Goal: Information Seeking & Learning: Learn about a topic

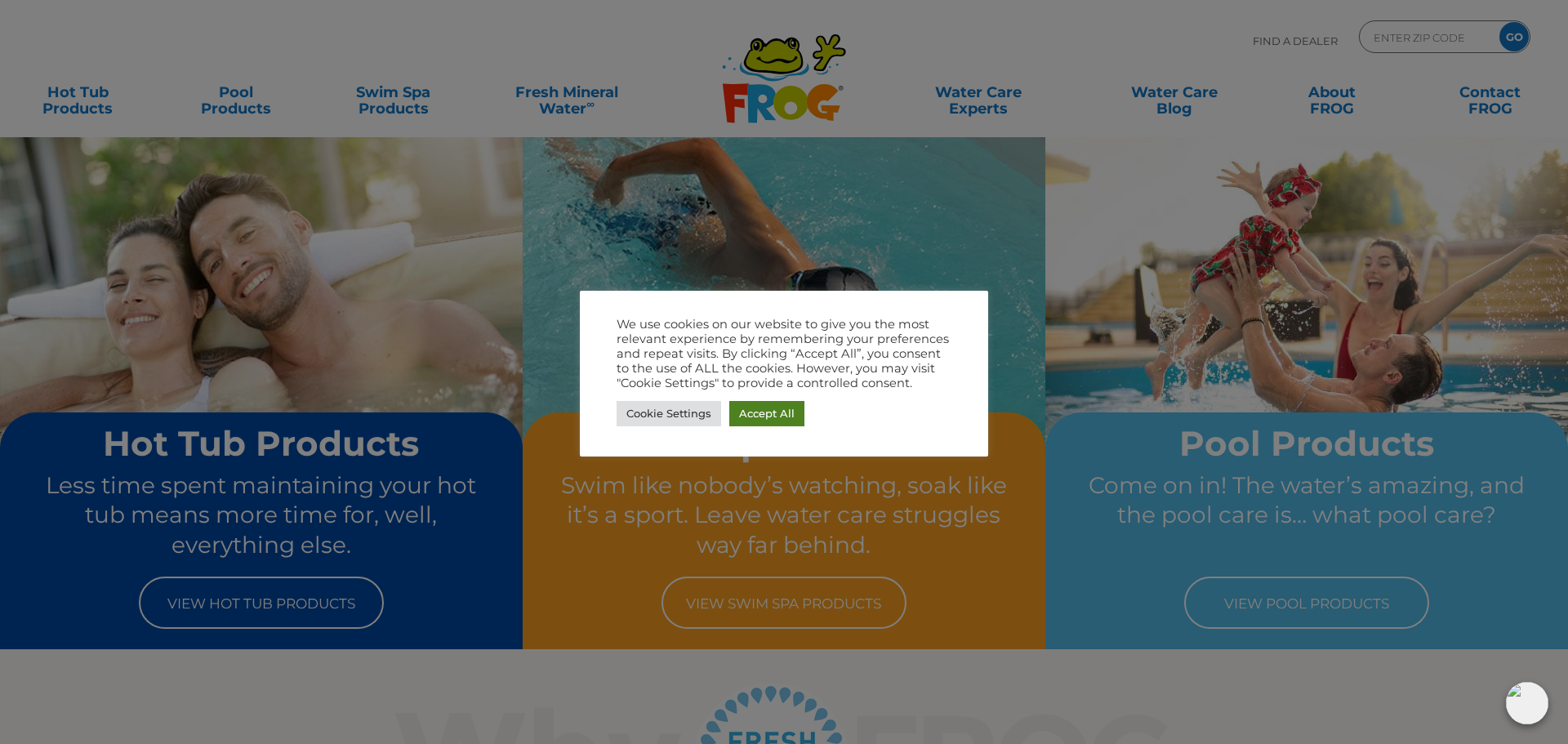
click at [778, 416] on link "Accept All" at bounding box center [767, 413] width 76 height 25
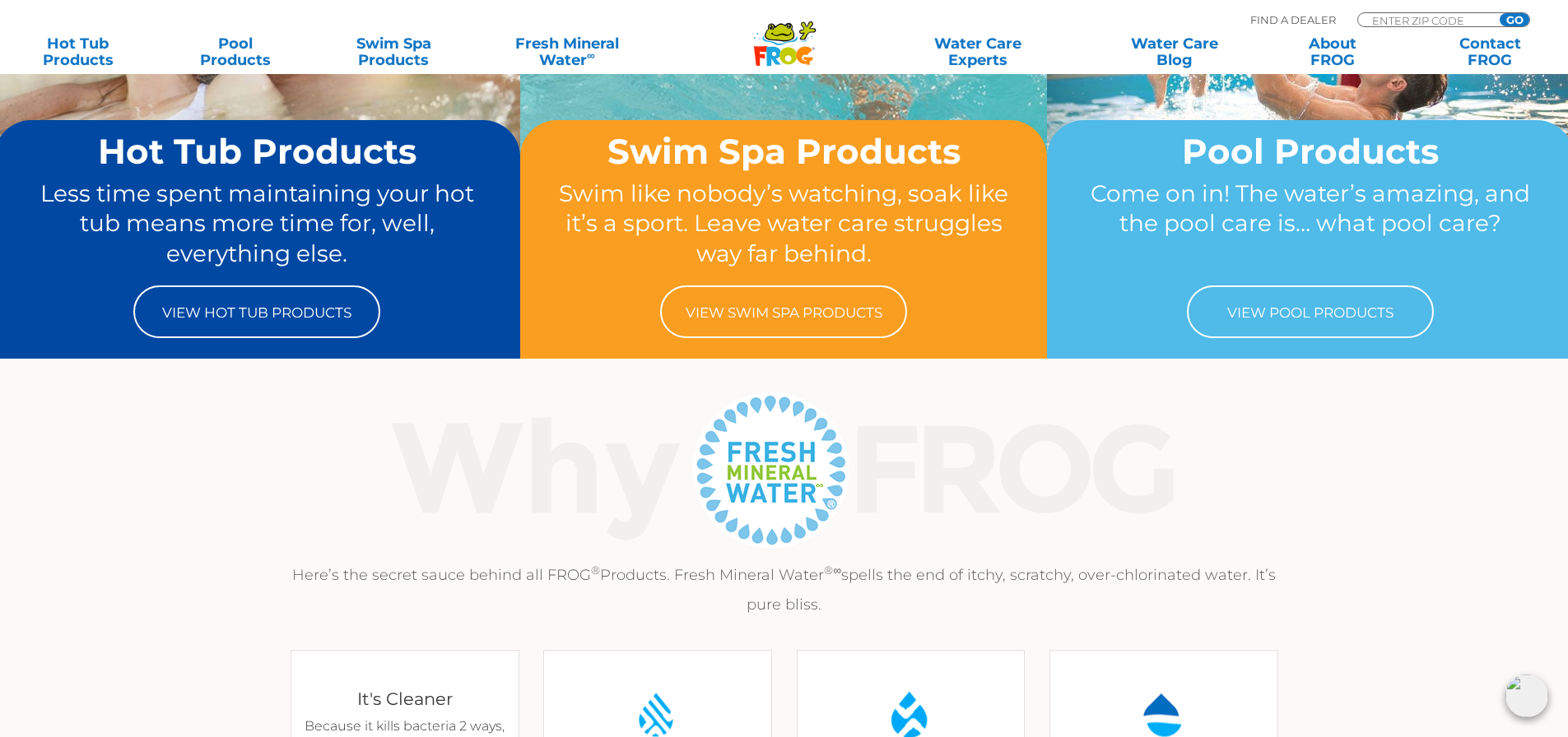
scroll to position [247, 0]
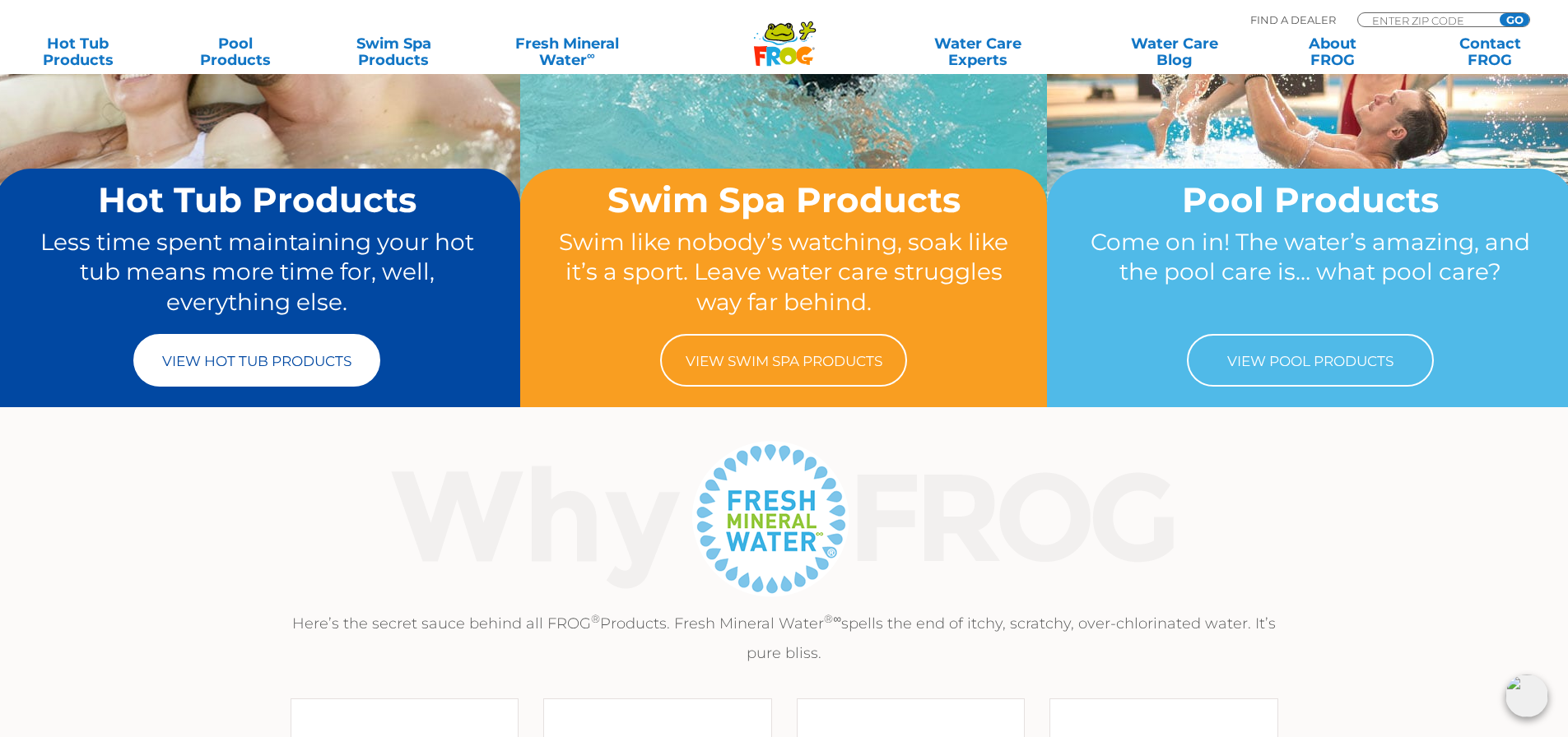
click at [262, 378] on link "View Hot Tub Products" at bounding box center [257, 361] width 247 height 53
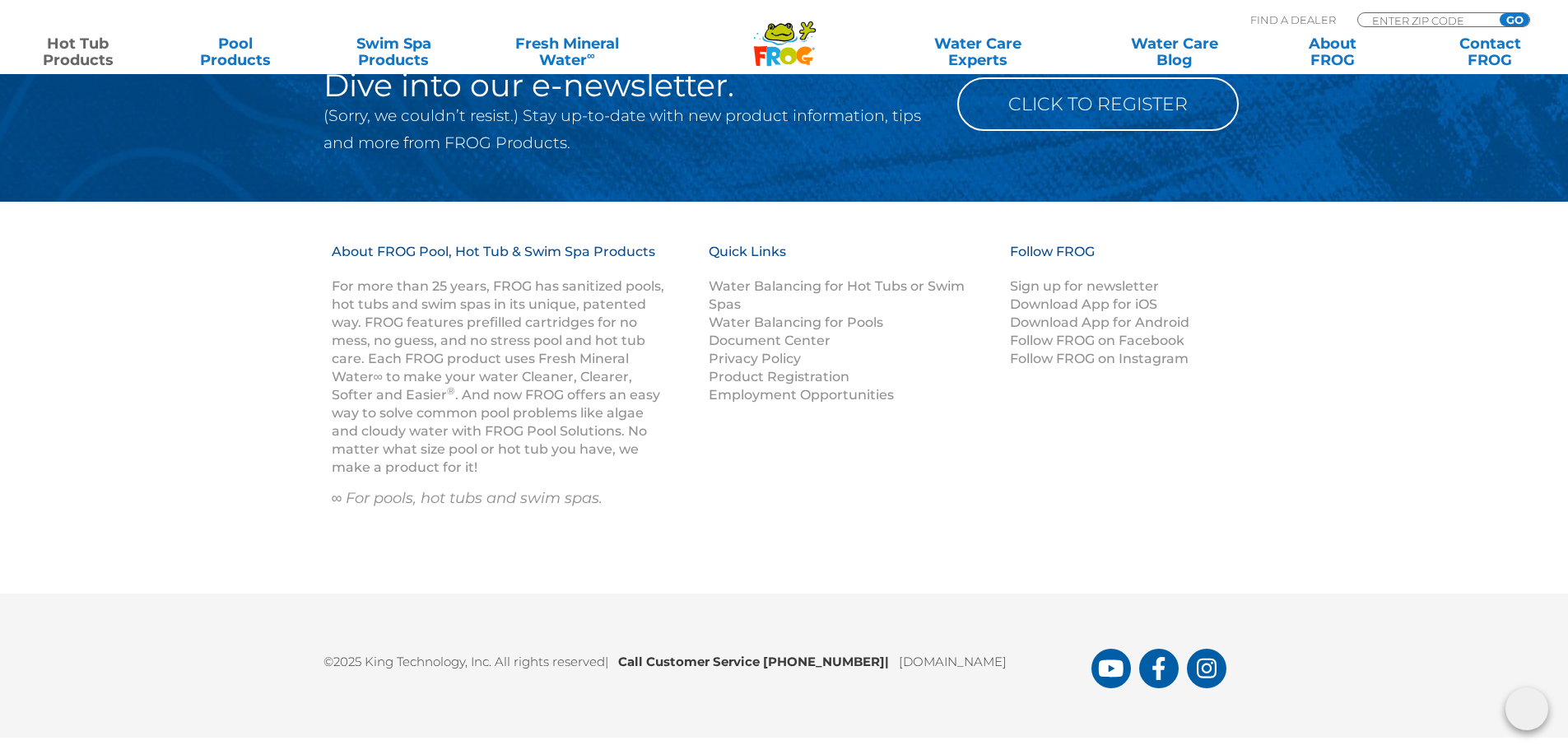
scroll to position [5472, 0]
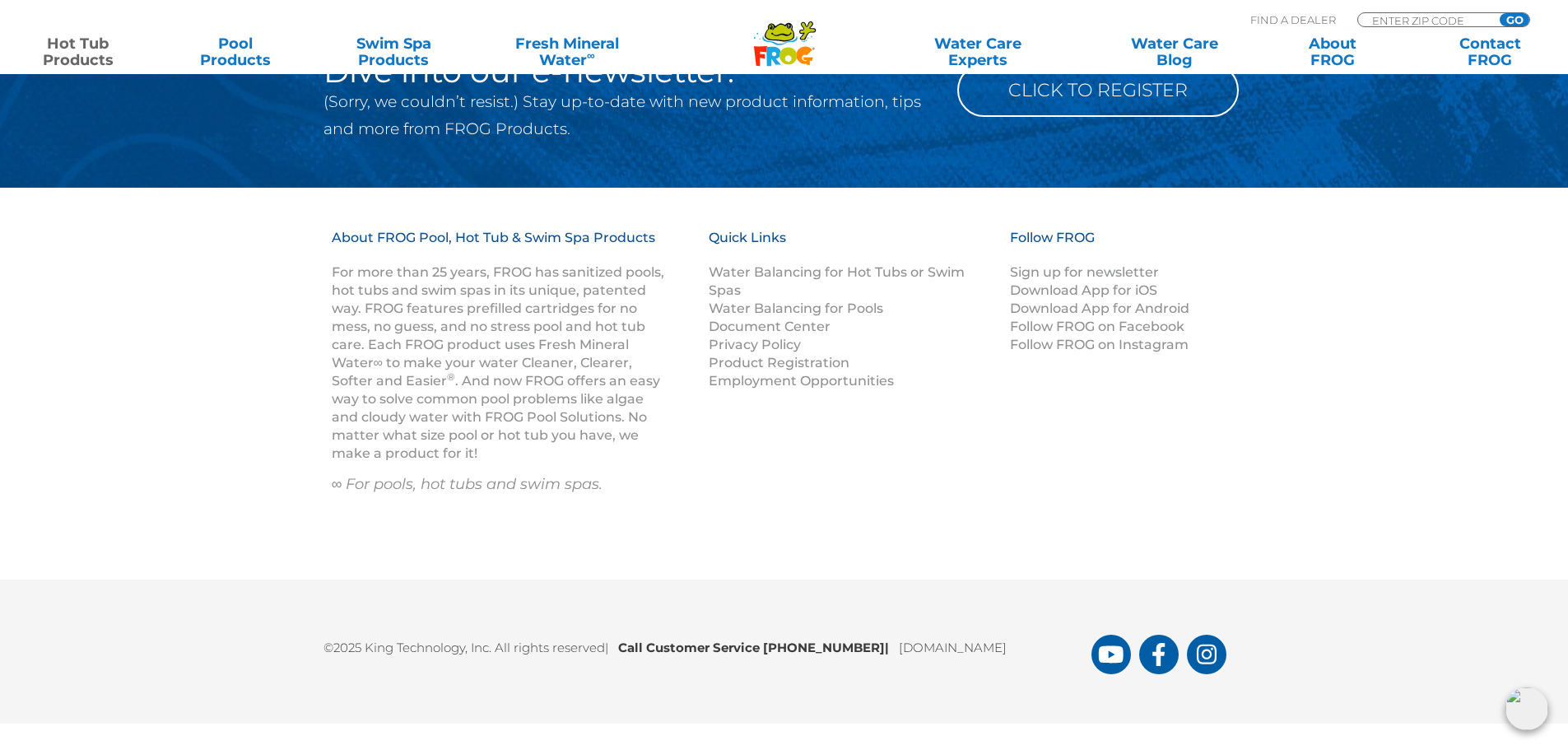
click at [778, 40] on icon at bounding box center [779, 32] width 30 height 19
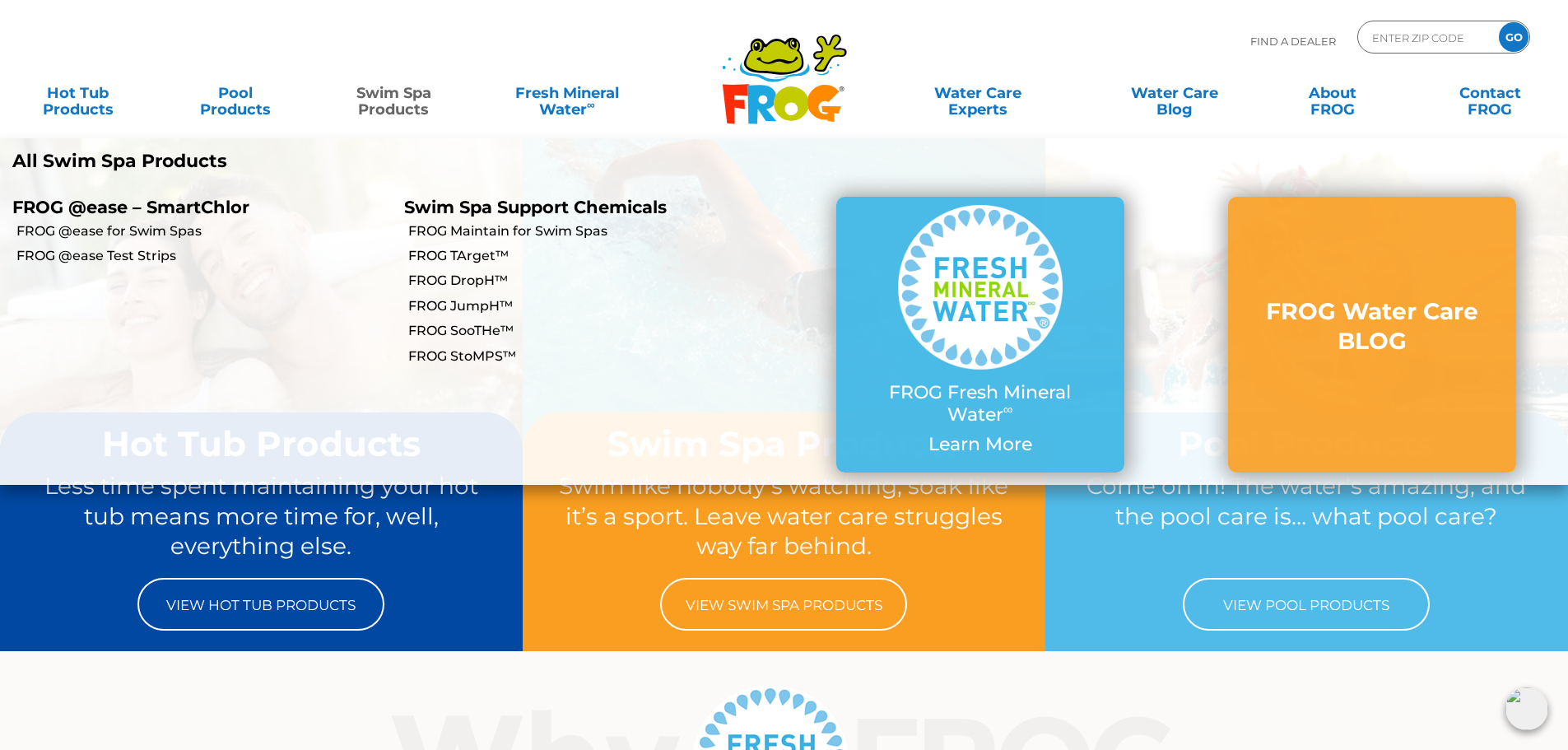
drag, startPoint x: 434, startPoint y: 81, endPoint x: 402, endPoint y: 368, distance: 288.8
click at [402, 368] on li "Swim Spa Support Chemicals Swim Spa Support Chemicals FROG Maintain for Swim Sp…" at bounding box center [588, 334] width 392 height 299
click at [426, 323] on link "FROG SooTHe™" at bounding box center [595, 331] width 376 height 18
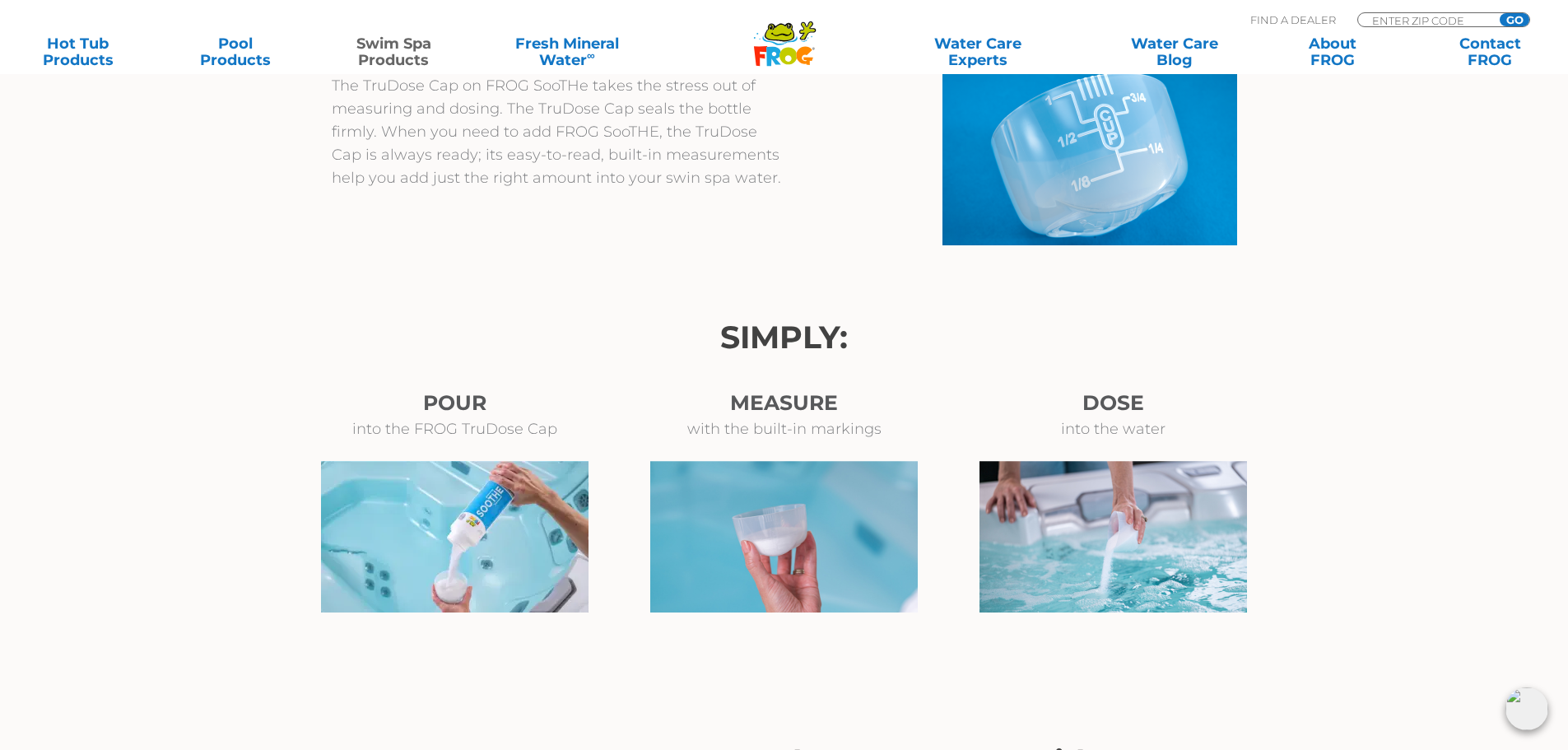
scroll to position [1069, 0]
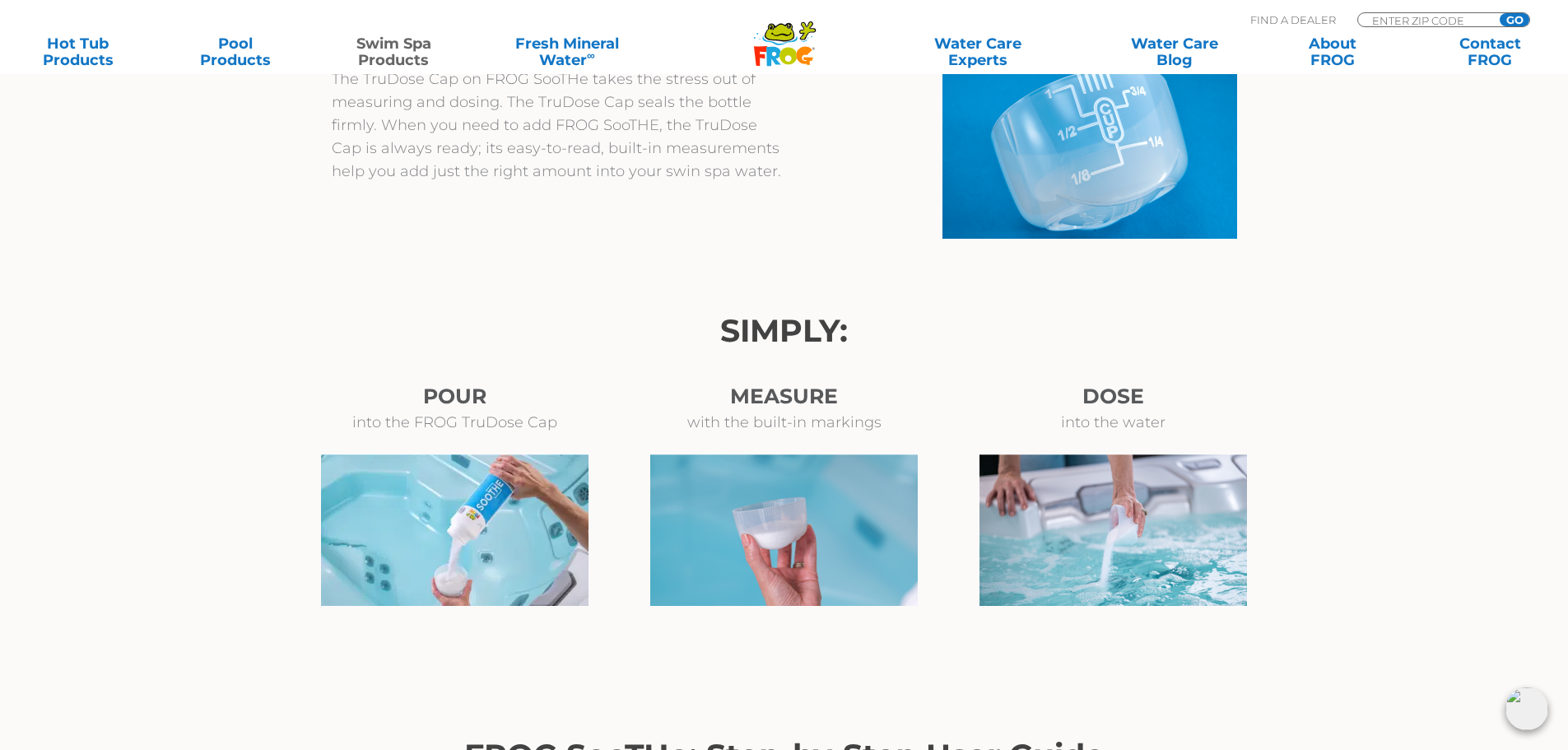
drag, startPoint x: 0, startPoint y: 0, endPoint x: 351, endPoint y: 334, distance: 484.5
click at [351, 334] on h2 "SIMPLY:" at bounding box center [784, 330] width 905 height 36
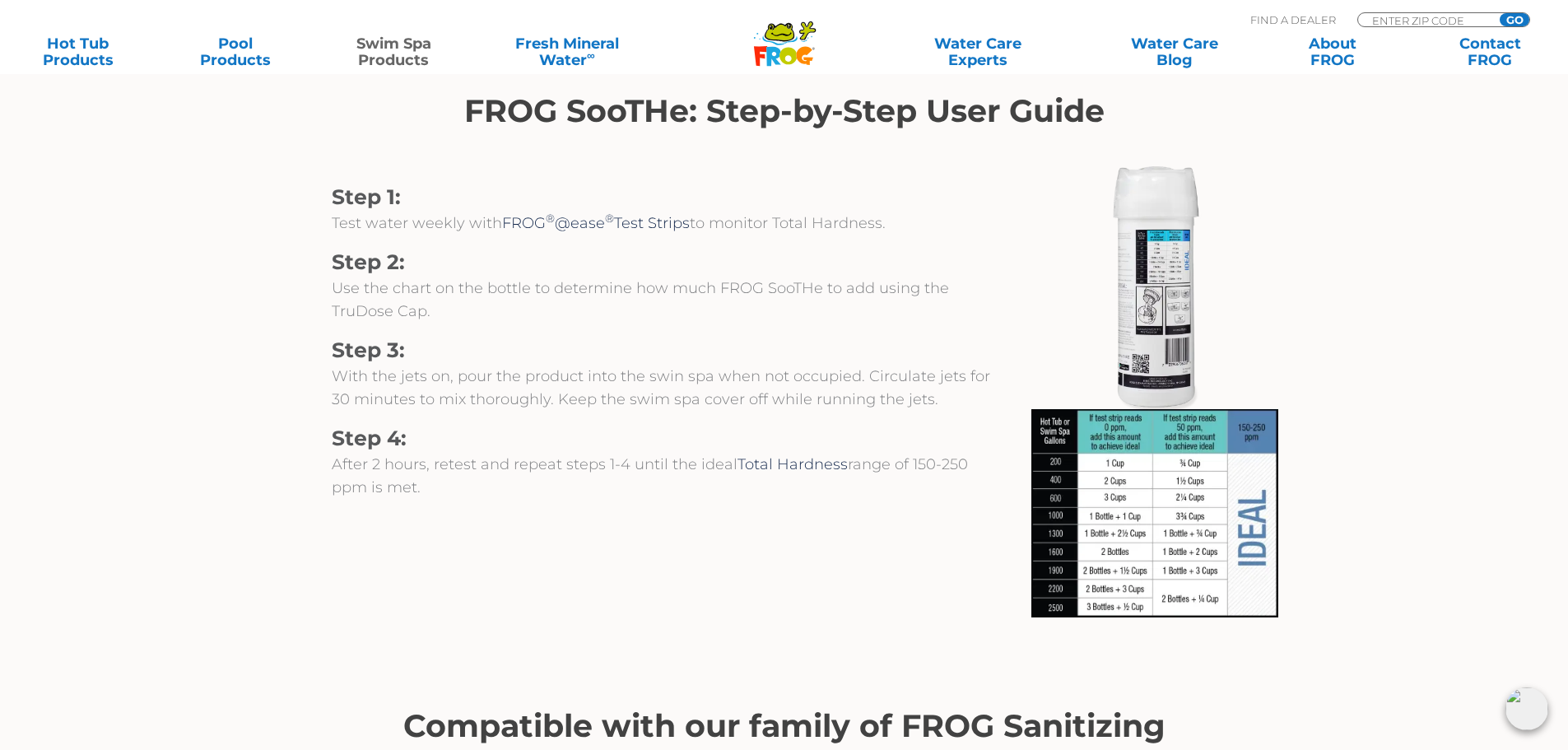
scroll to position [1728, 0]
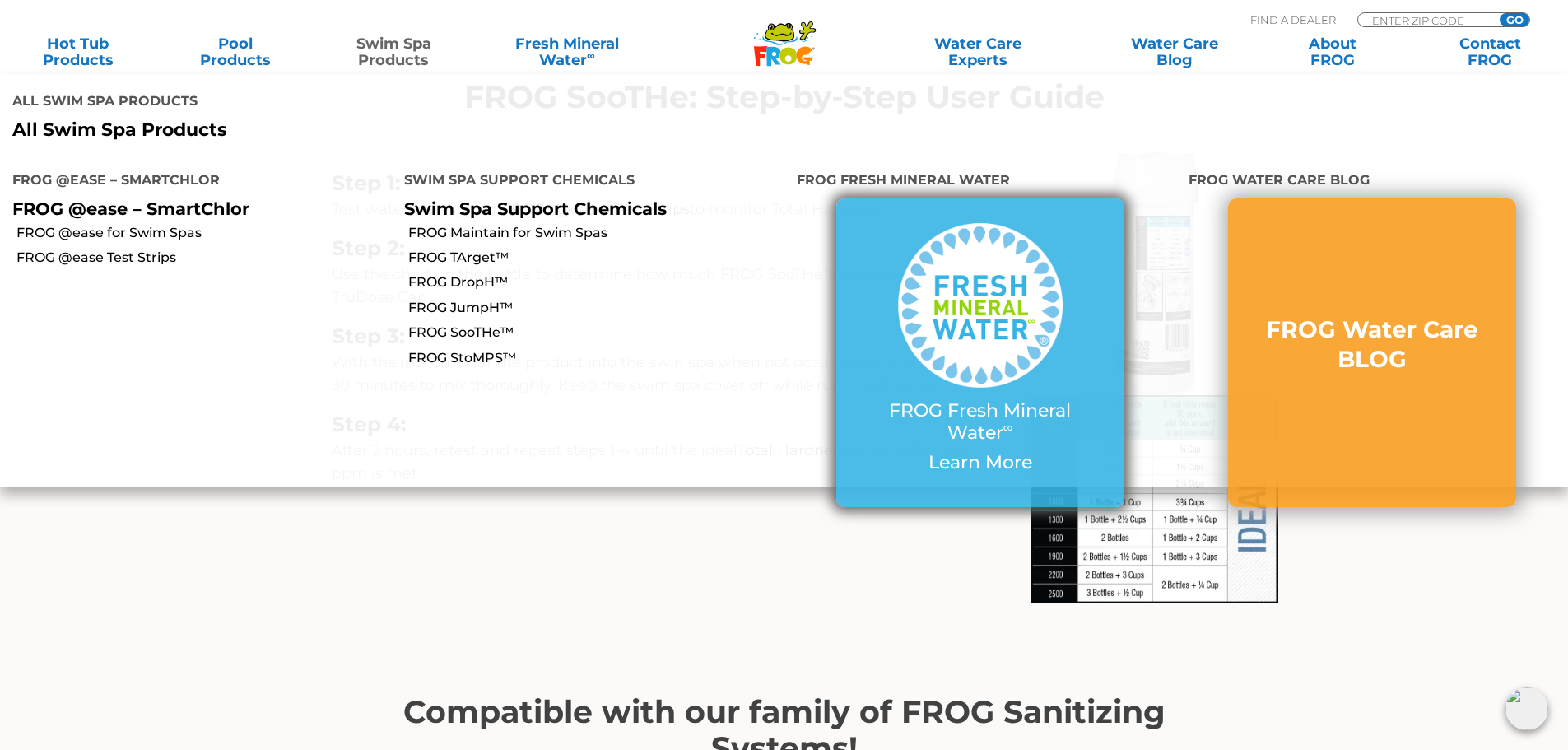
drag, startPoint x: 407, startPoint y: 53, endPoint x: 977, endPoint y: 246, distance: 601.8
click at [977, 246] on img at bounding box center [981, 305] width 165 height 165
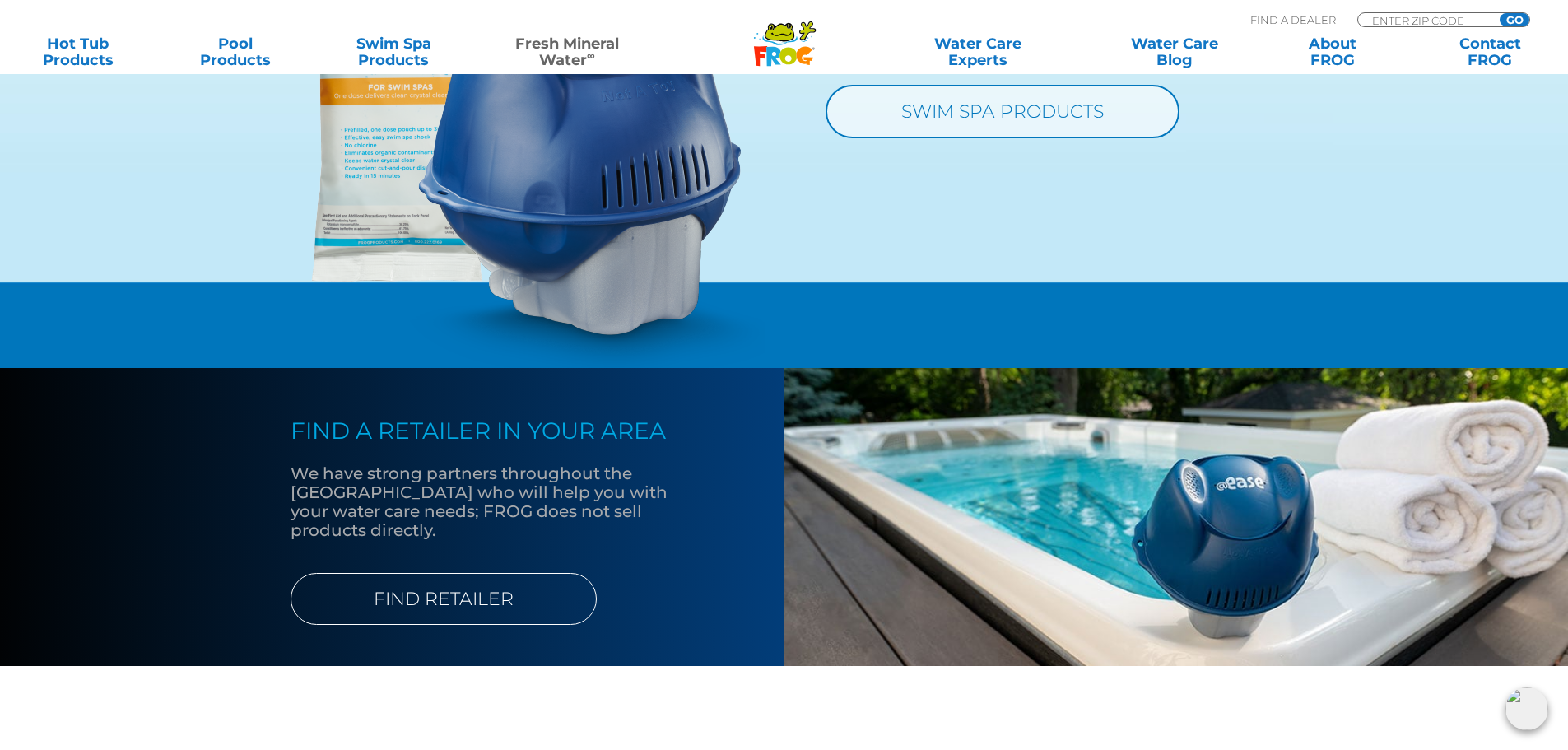
scroll to position [1986, 0]
